Goal: Information Seeking & Learning: Check status

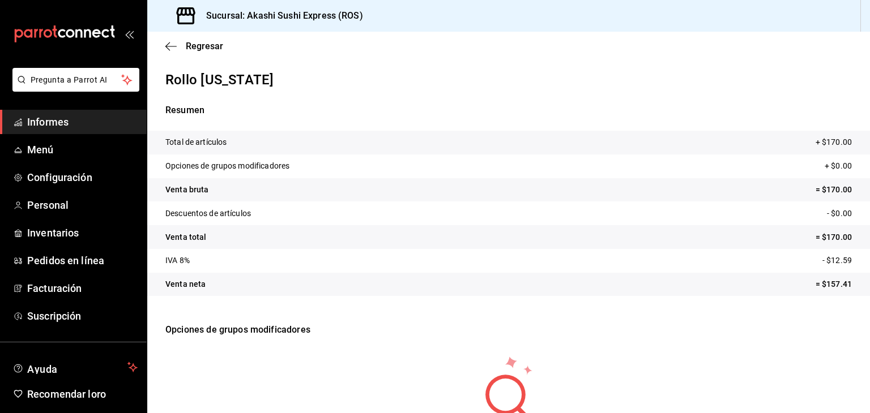
click at [75, 116] on span "Informes" at bounding box center [82, 121] width 110 height 15
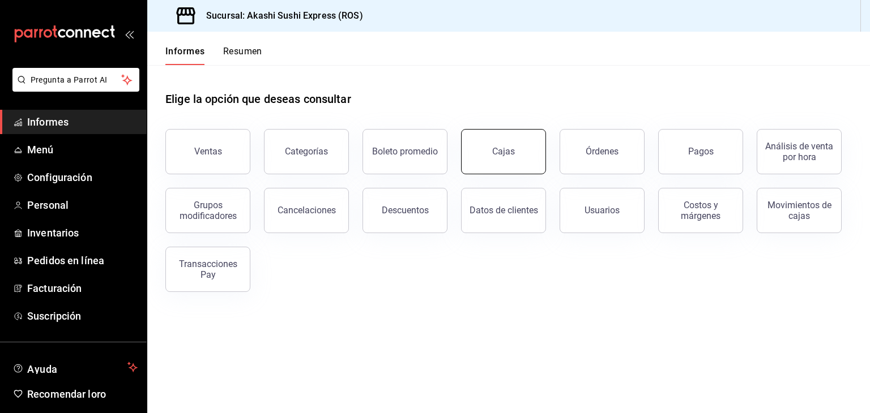
click at [502, 159] on button "Cajas" at bounding box center [503, 151] width 85 height 45
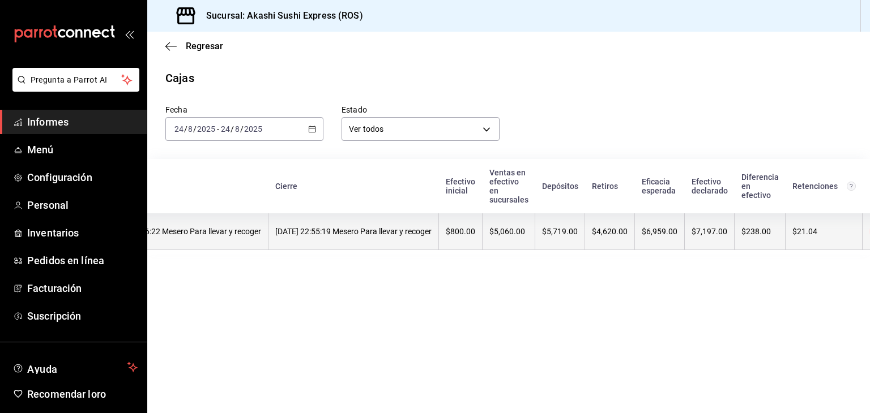
scroll to position [0, 58]
click at [485, 232] on th "$800.00" at bounding box center [464, 232] width 44 height 37
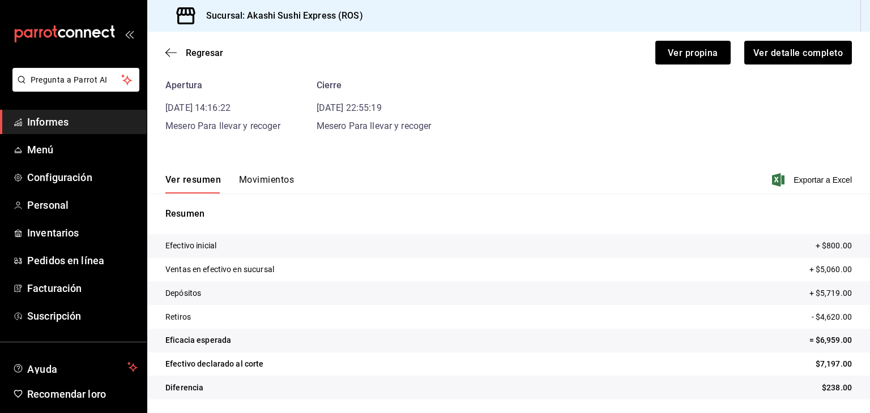
scroll to position [50, 0]
click at [217, 51] on font "Regresar" at bounding box center [204, 53] width 37 height 11
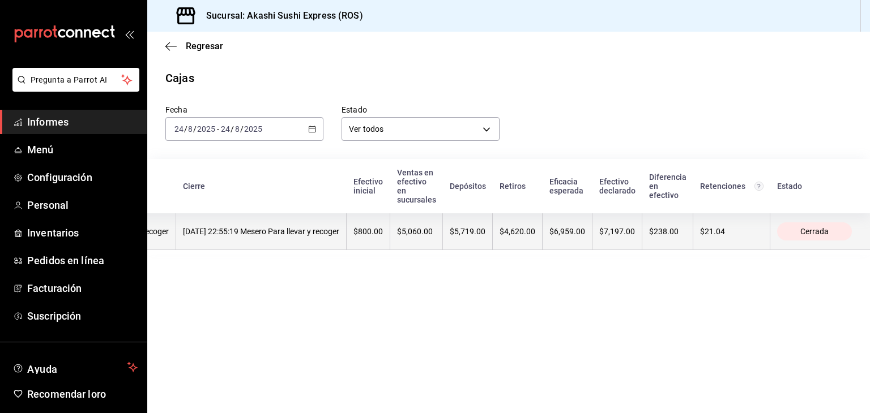
scroll to position [0, 186]
click at [510, 227] on th "$4,620.00" at bounding box center [518, 232] width 50 height 37
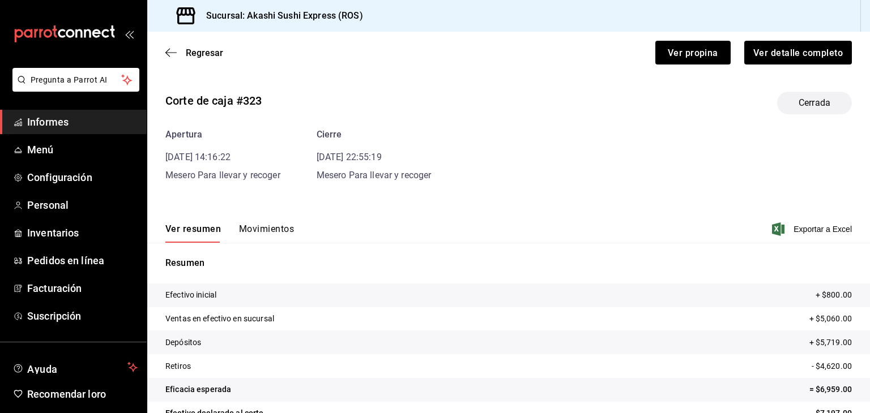
click at [270, 227] on font "Movimientos" at bounding box center [266, 229] width 55 height 11
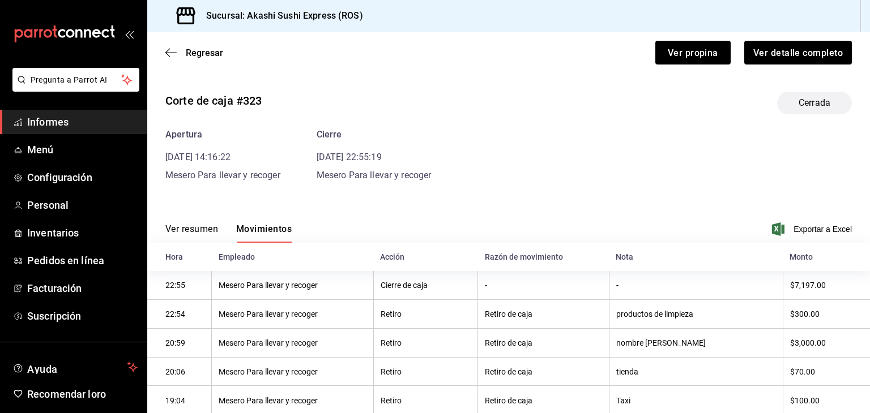
scroll to position [179, 0]
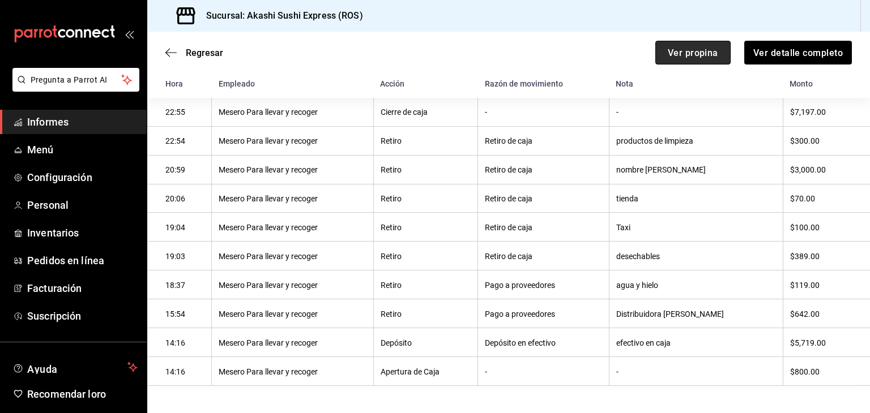
click at [673, 50] on font "Ver propina" at bounding box center [693, 52] width 50 height 11
